Goal: Navigation & Orientation: Find specific page/section

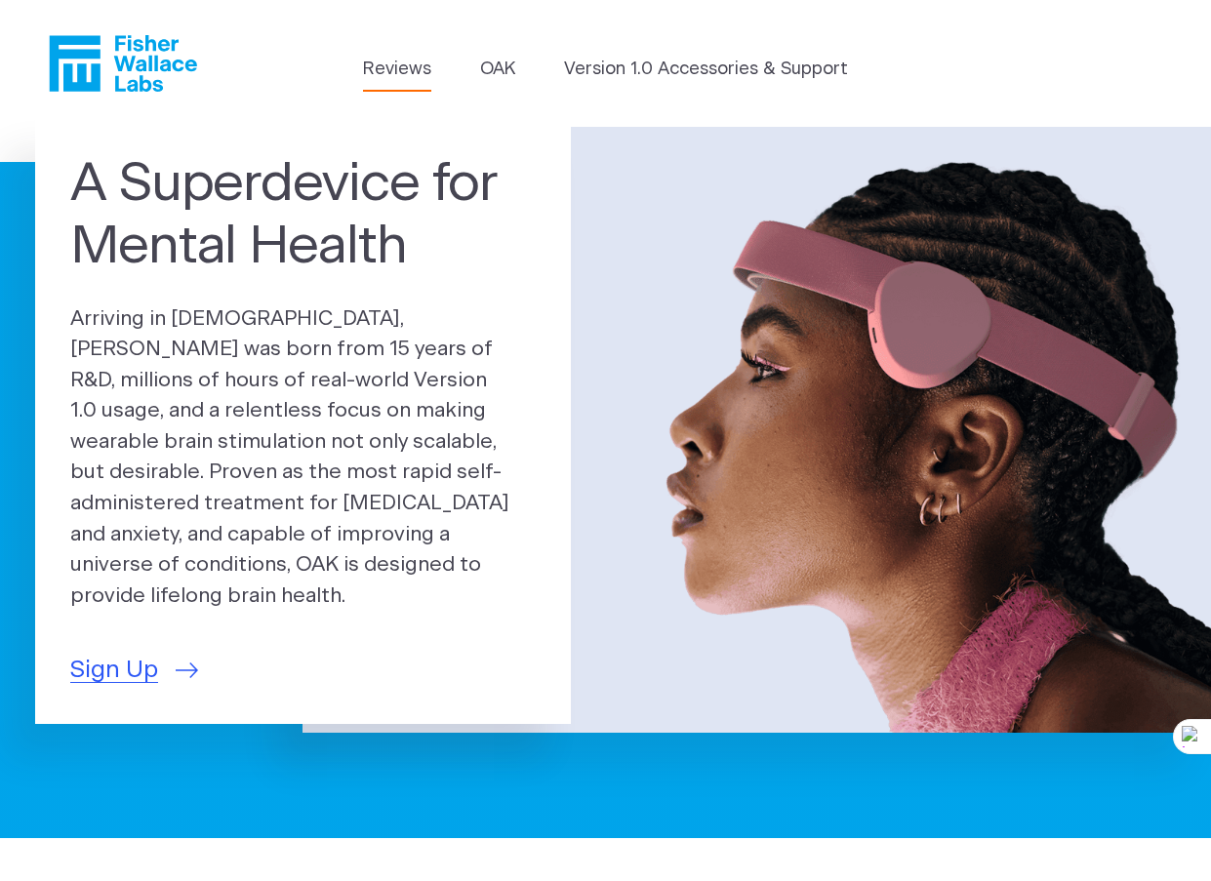
click at [399, 63] on link "Reviews" at bounding box center [397, 70] width 68 height 26
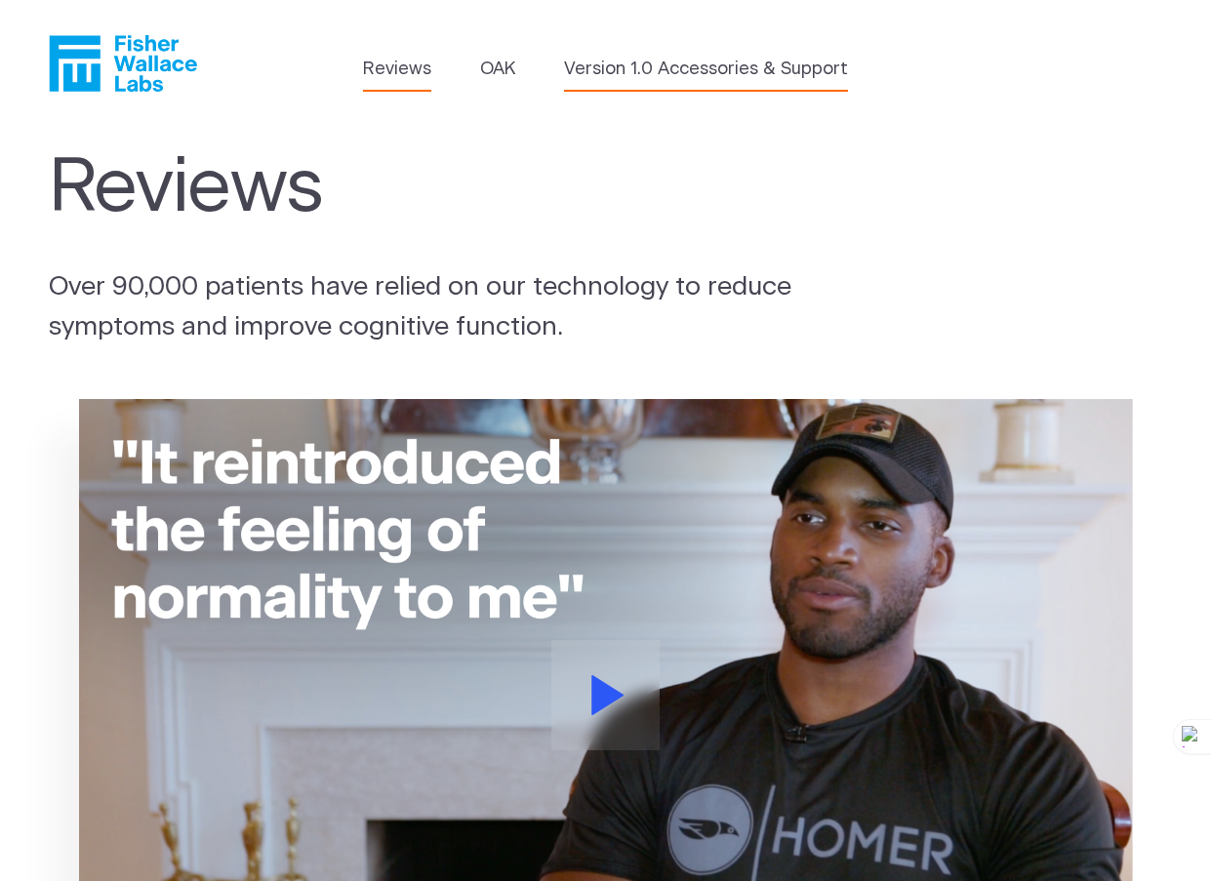
click at [613, 71] on link "Version 1.0 Accessories & Support" at bounding box center [706, 70] width 284 height 26
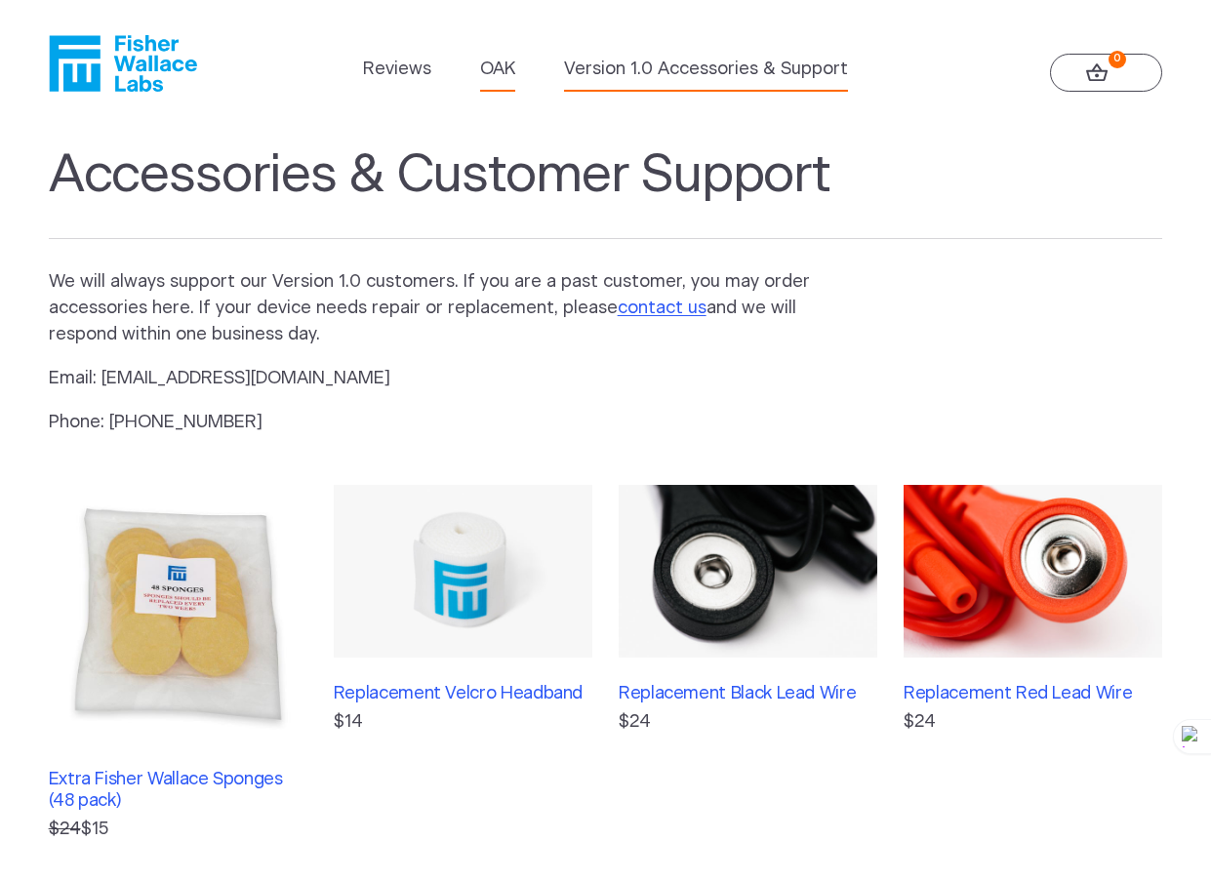
click at [493, 69] on link "OAK" at bounding box center [497, 70] width 35 height 26
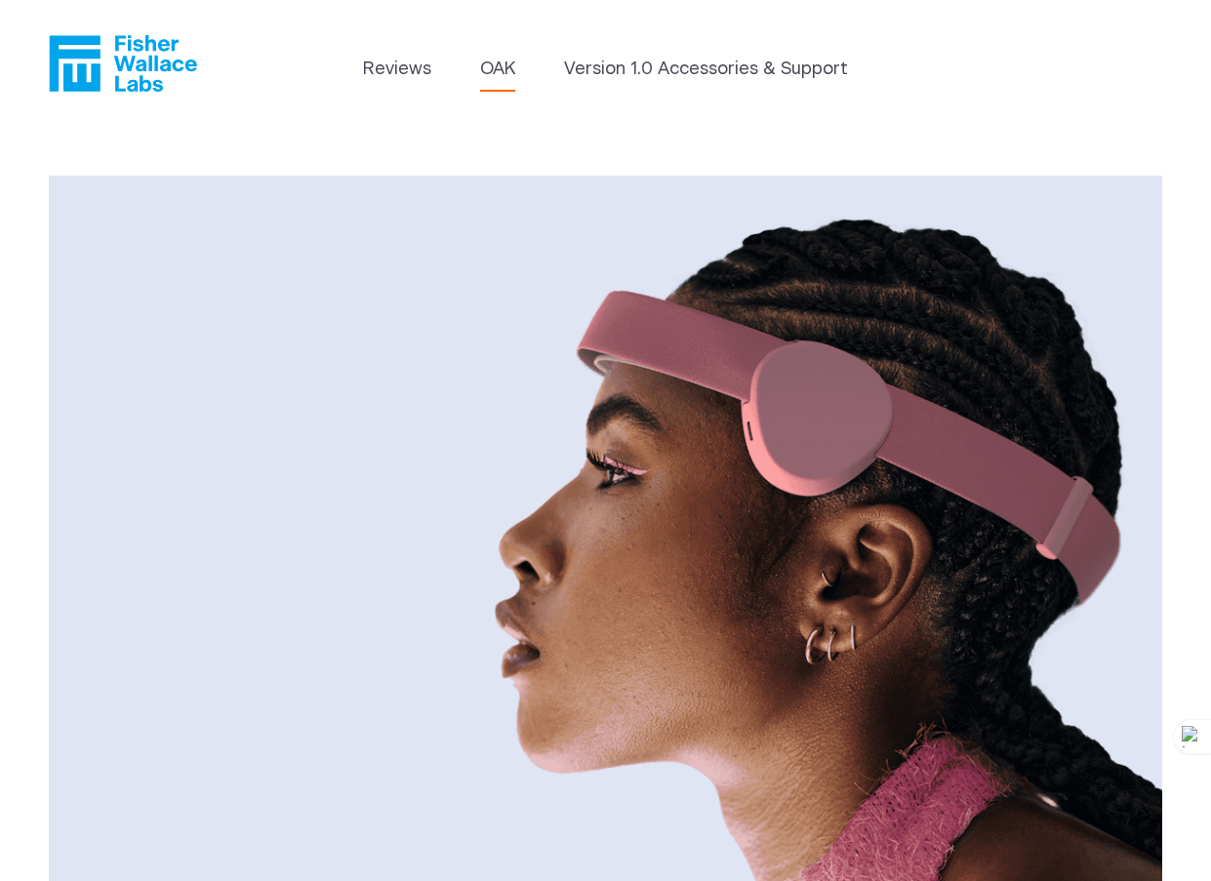
click at [141, 65] on icon "Fisher Wallace" at bounding box center [130, 63] width 134 height 57
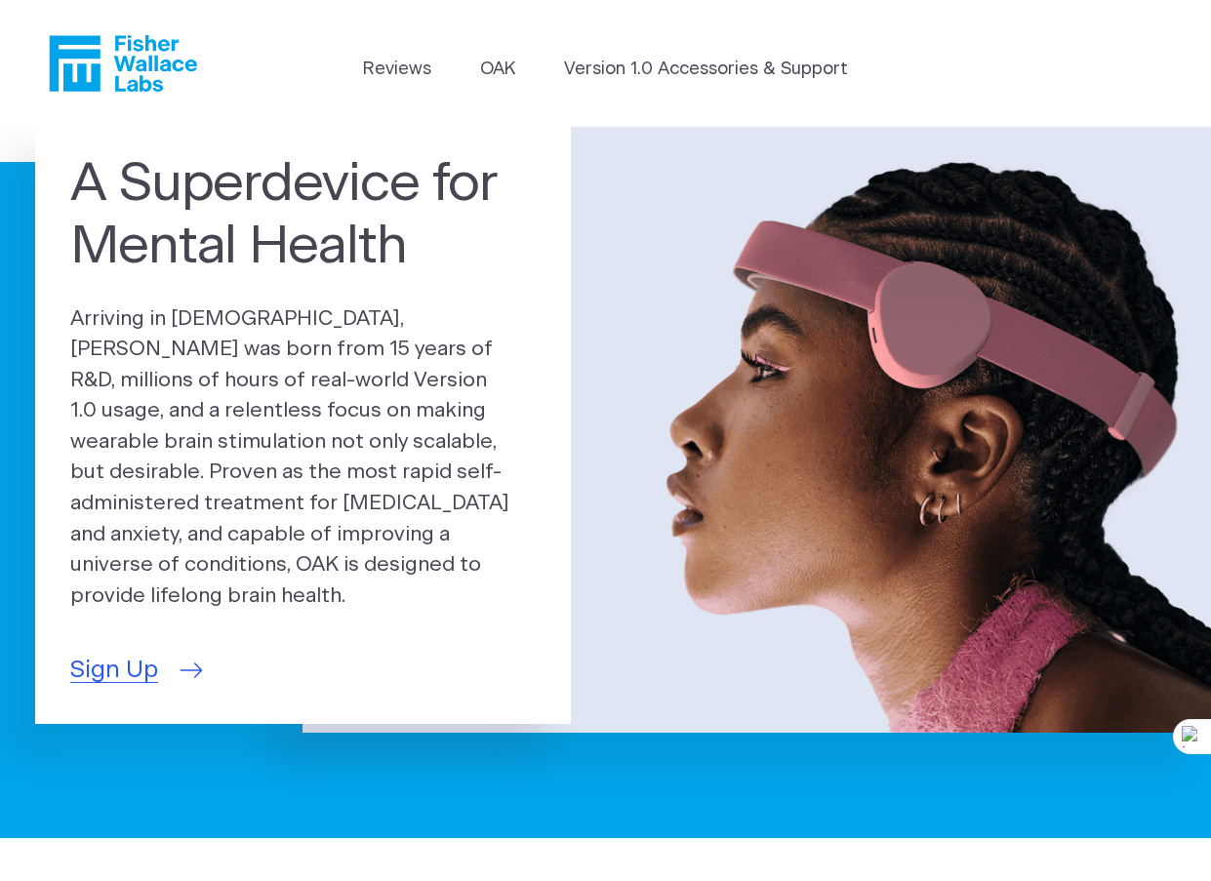
click at [188, 663] on icon at bounding box center [192, 671] width 22 height 16
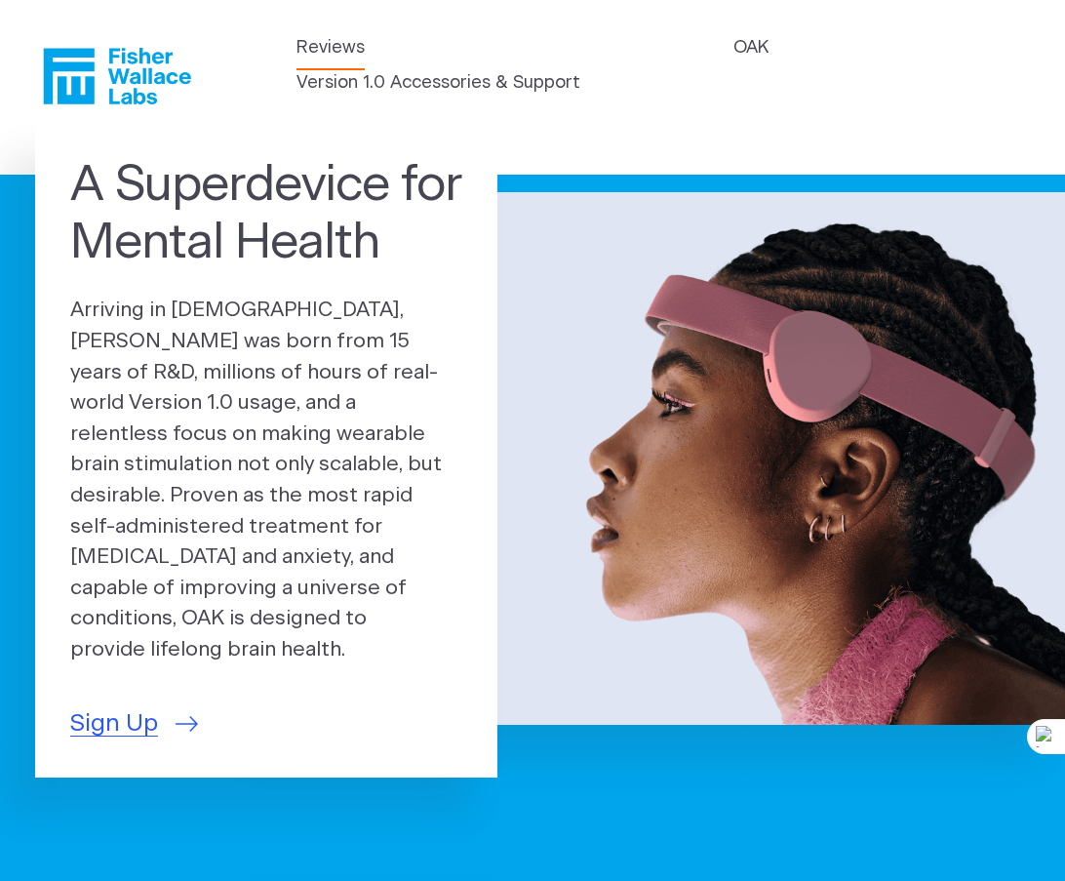
click at [347, 61] on link "Reviews" at bounding box center [331, 48] width 68 height 26
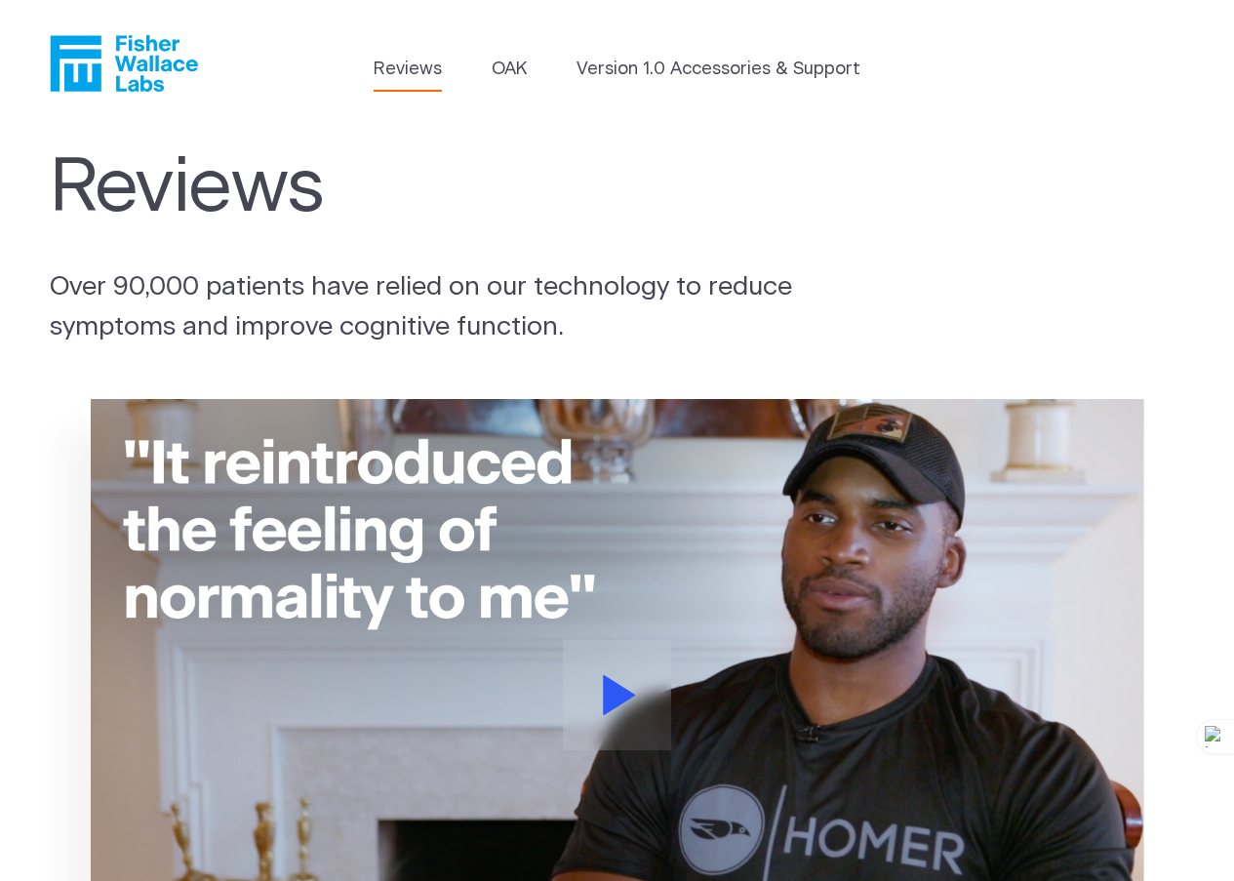
click at [100, 70] on icon "Fisher Wallace" at bounding box center [131, 63] width 134 height 57
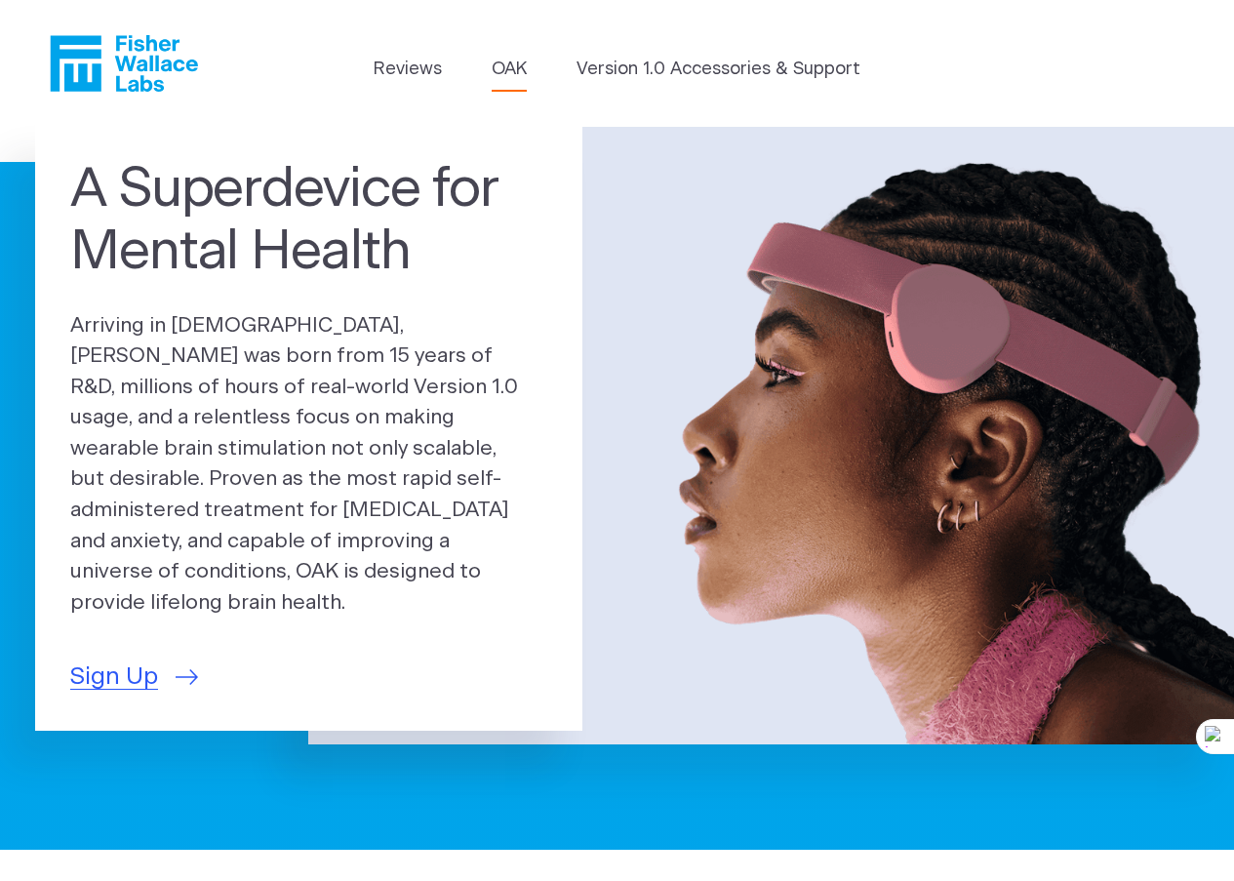
click at [497, 82] on link "OAK" at bounding box center [509, 70] width 35 height 26
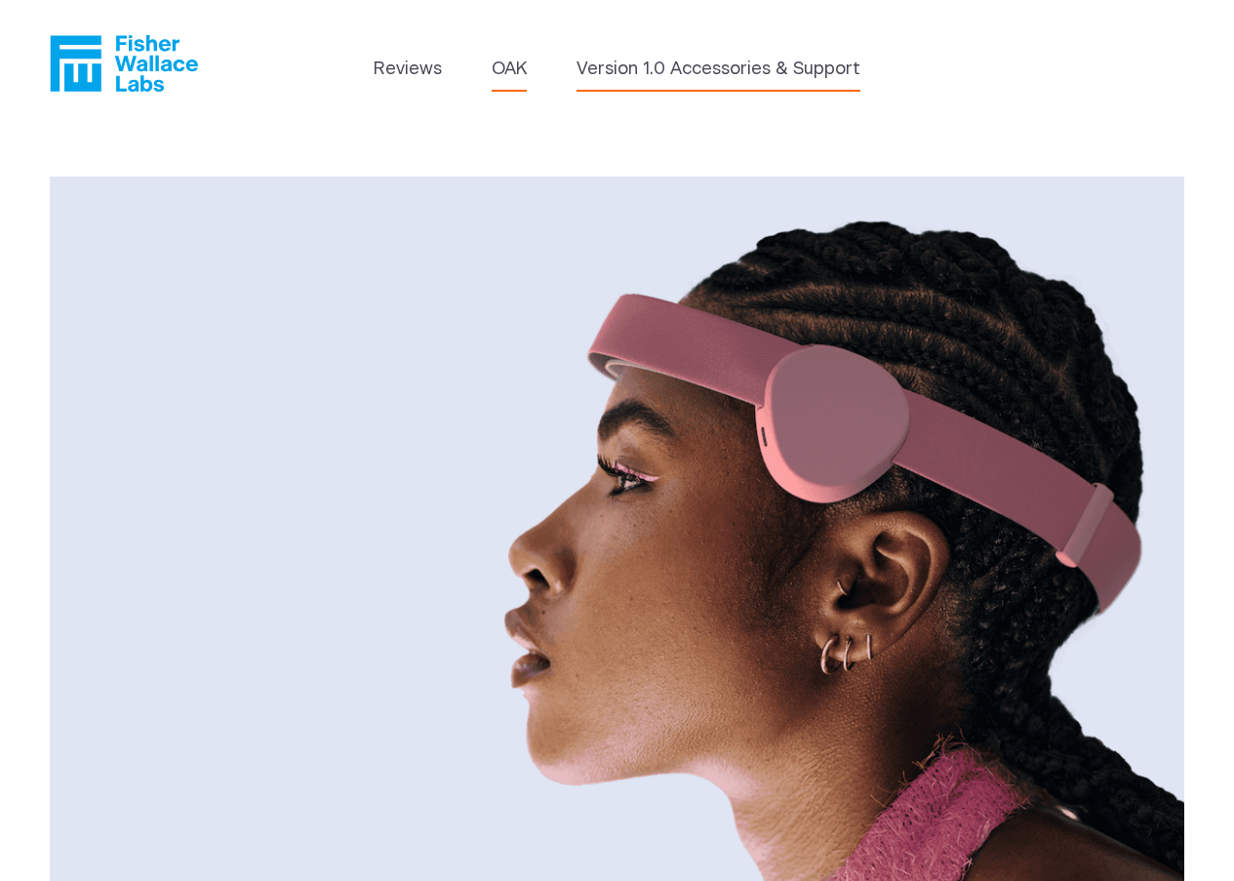
click at [625, 70] on link "Version 1.0 Accessories & Support" at bounding box center [719, 70] width 284 height 26
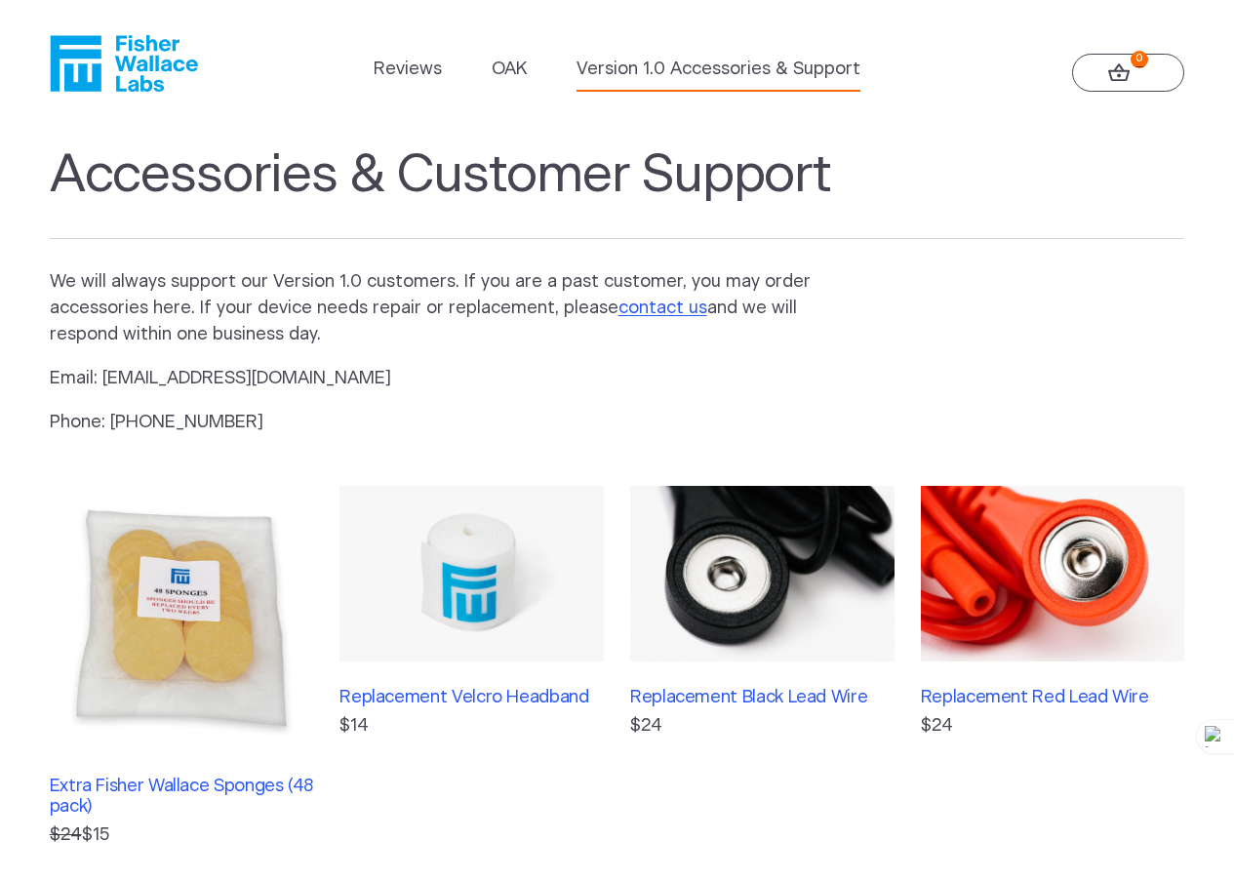
click at [1128, 75] on icon at bounding box center [1118, 72] width 21 height 18
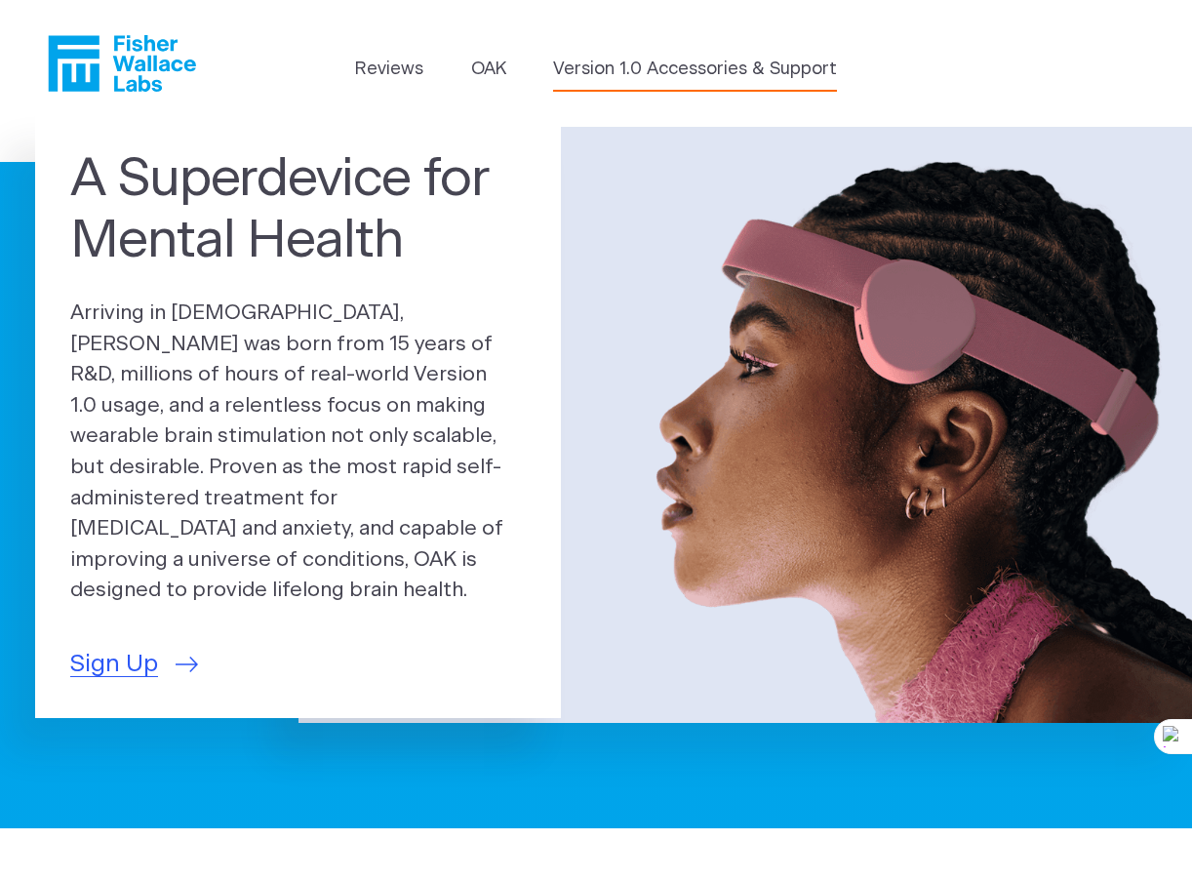
click at [792, 68] on link "Version 1.0 Accessories & Support" at bounding box center [695, 70] width 284 height 26
click at [146, 652] on span "Sign Up" at bounding box center [114, 665] width 88 height 36
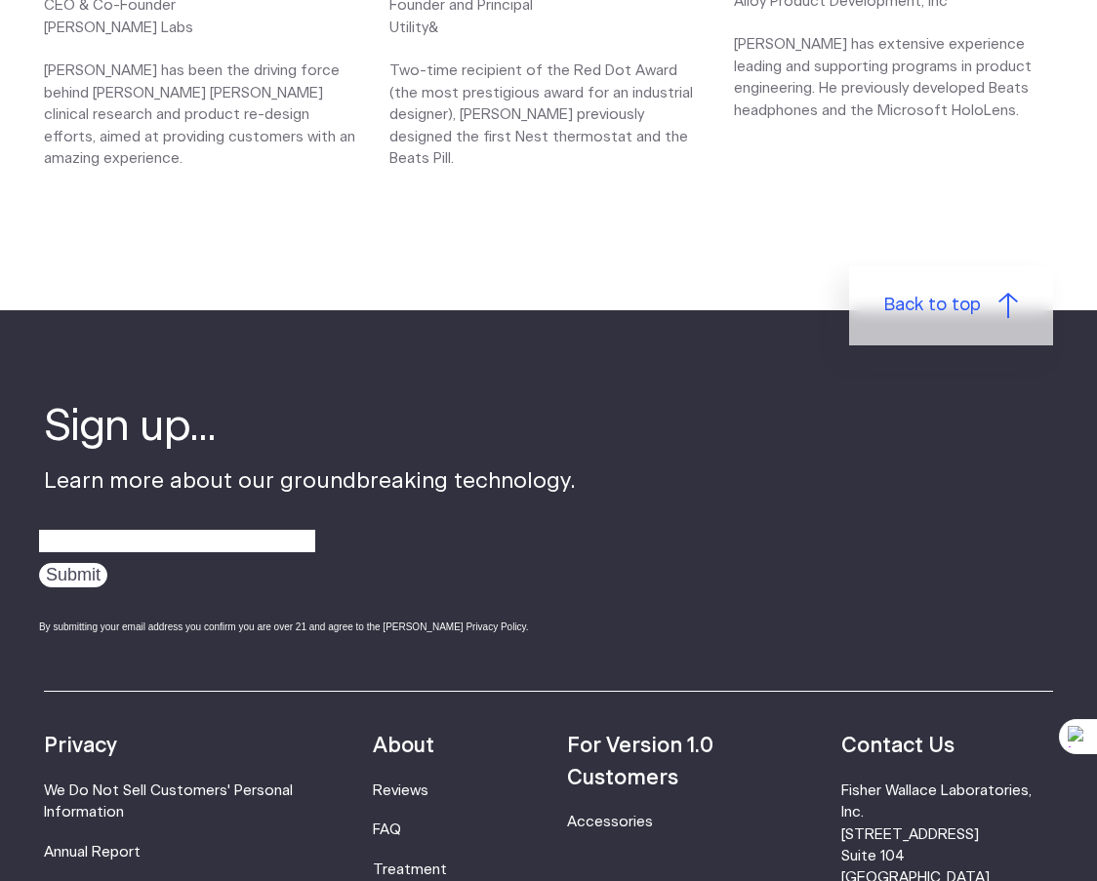
scroll to position [2732, 0]
